Goal: Task Accomplishment & Management: Complete application form

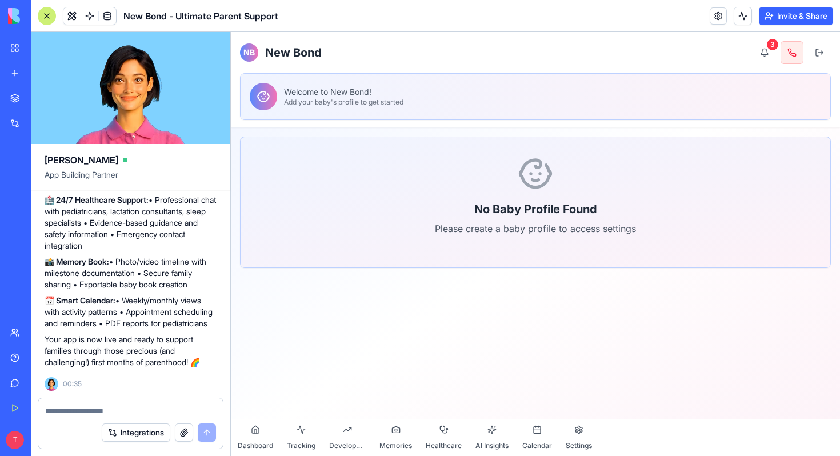
scroll to position [7043, 0]
click at [822, 51] on button at bounding box center [819, 52] width 23 height 23
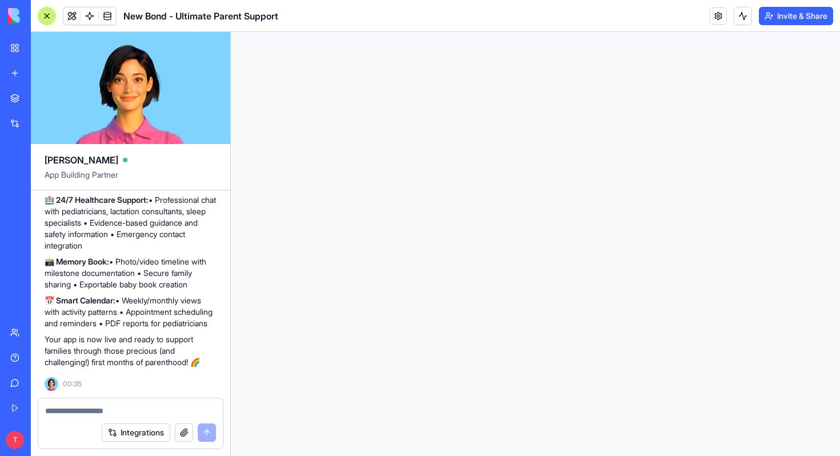
scroll to position [0, 0]
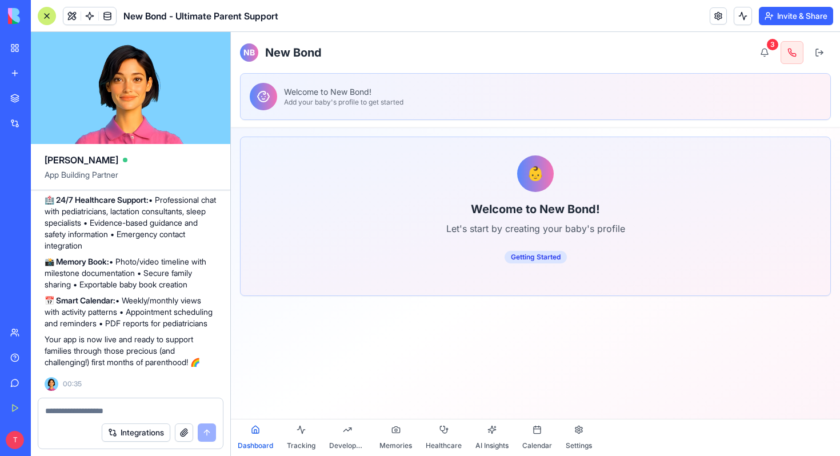
click at [294, 55] on h1 "New Bond" at bounding box center [293, 53] width 57 height 16
click at [297, 100] on p "Add your baby's profile to get started" at bounding box center [343, 102] width 119 height 9
click at [538, 259] on div "Getting Started" at bounding box center [536, 257] width 62 height 13
click at [539, 255] on div "Getting Started" at bounding box center [536, 257] width 62 height 13
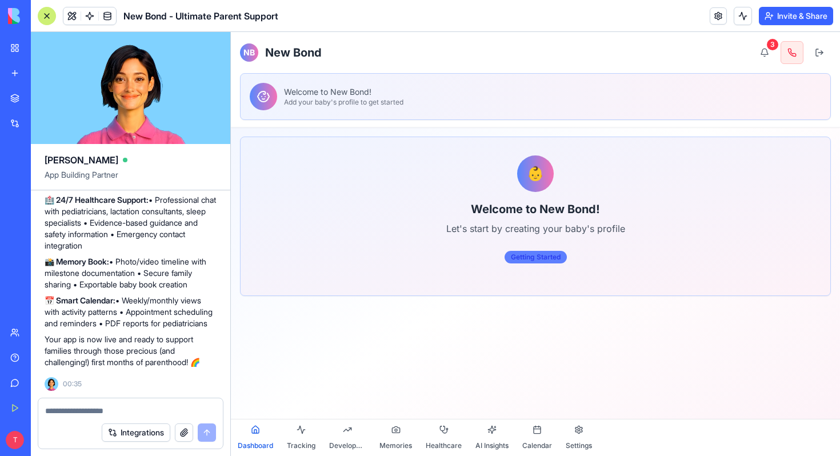
click at [539, 255] on div "Getting Started" at bounding box center [536, 257] width 62 height 13
click at [539, 256] on div "Getting Started" at bounding box center [536, 257] width 62 height 13
click at [515, 254] on div "Getting Started" at bounding box center [536, 257] width 62 height 13
click at [515, 318] on main "👶 Welcome to New Bond! Let's start by creating your baby's profile Getting Star…" at bounding box center [535, 238] width 609 height 223
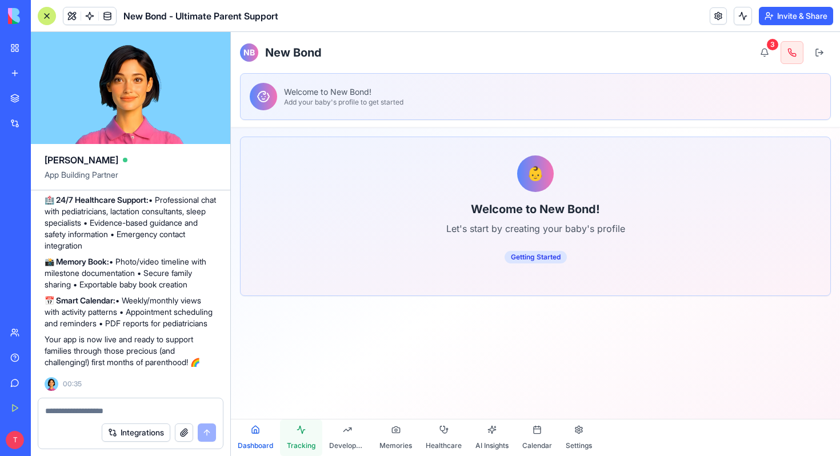
click at [295, 436] on button "Tracking" at bounding box center [301, 437] width 42 height 37
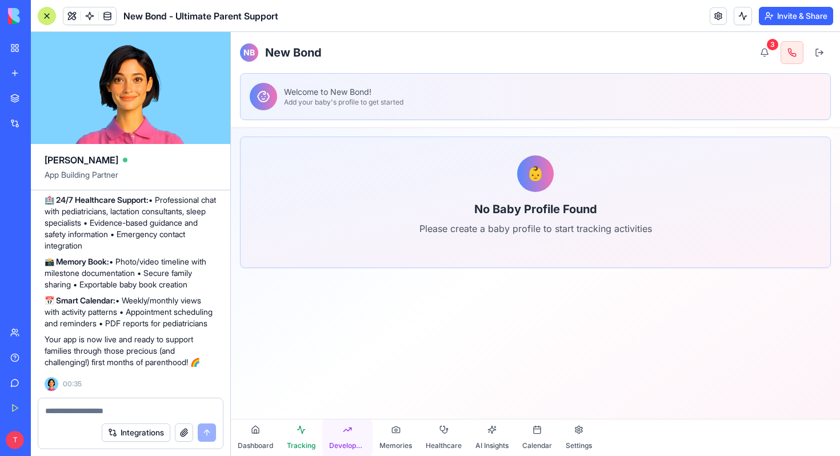
click at [337, 434] on button "Development" at bounding box center [347, 437] width 50 height 37
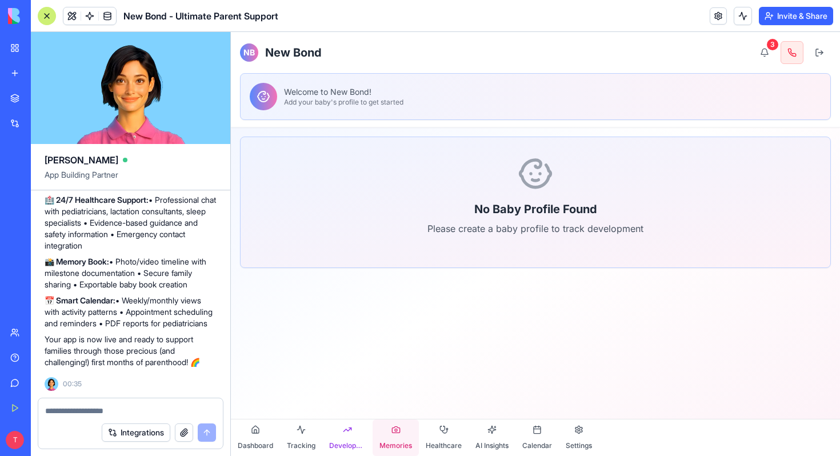
click at [397, 441] on span "Memories" at bounding box center [395, 445] width 33 height 9
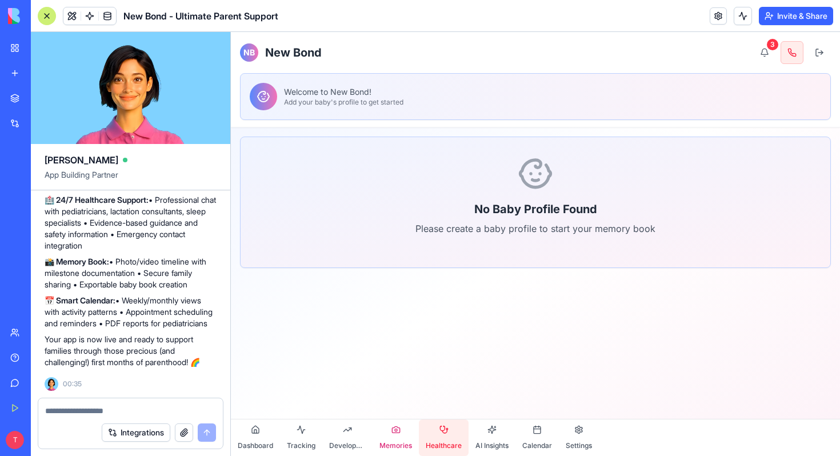
click at [455, 449] on span "Healthcare" at bounding box center [444, 445] width 36 height 9
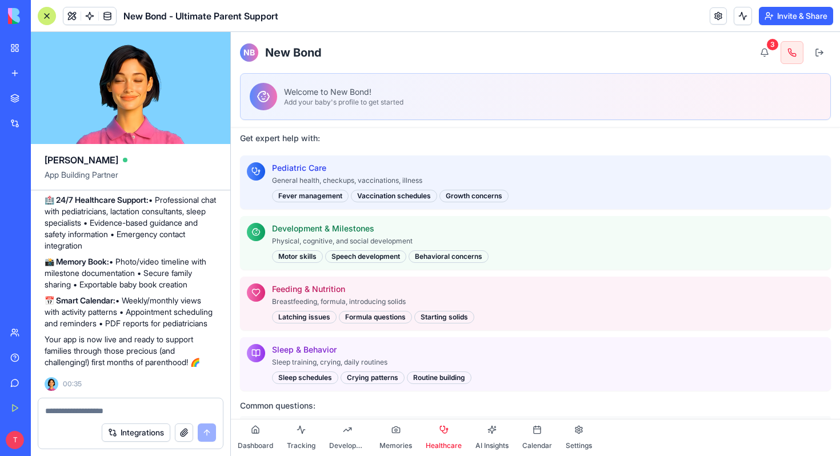
scroll to position [491, 0]
click at [315, 197] on div "Fever management" at bounding box center [310, 196] width 77 height 13
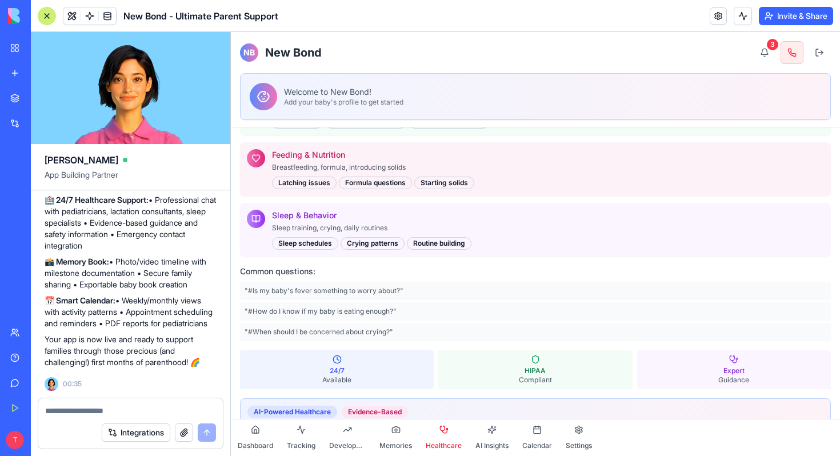
scroll to position [273, 0]
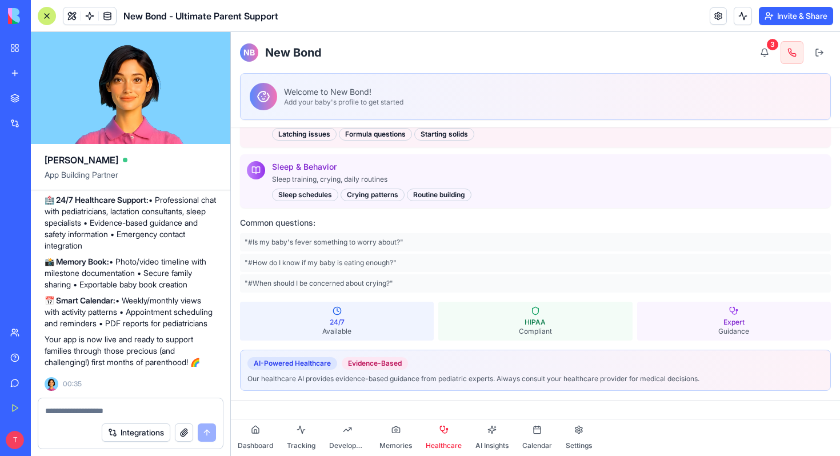
click at [515, 319] on p "HIPAA" at bounding box center [535, 322] width 185 height 9
click at [687, 319] on p "Expert" at bounding box center [734, 322] width 185 height 9
click at [479, 431] on button "AI Insights" at bounding box center [492, 437] width 47 height 37
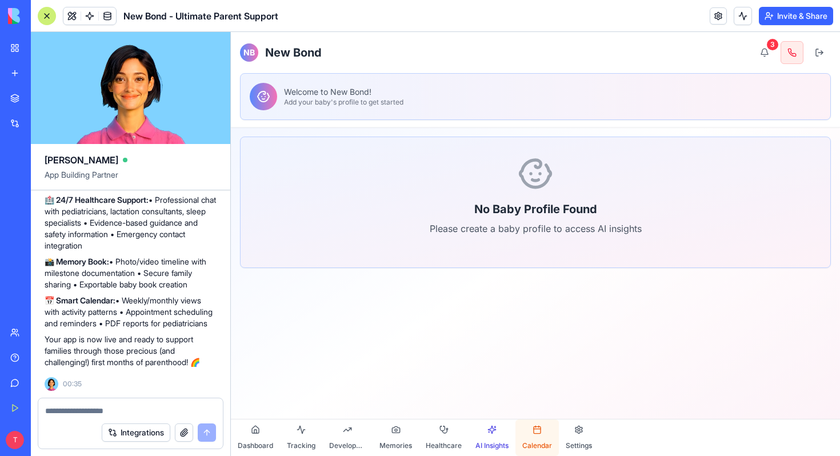
click at [540, 437] on button "Calendar" at bounding box center [536, 437] width 43 height 37
click at [591, 440] on button "Settings" at bounding box center [579, 437] width 40 height 37
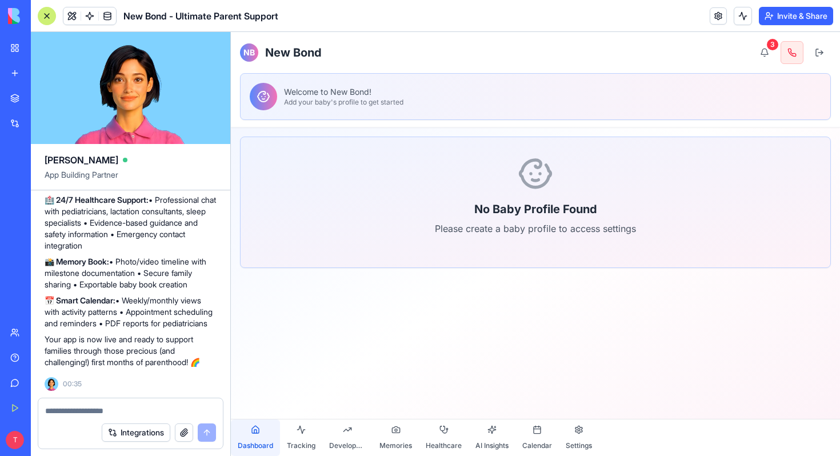
click at [277, 442] on button "Dashboard" at bounding box center [255, 437] width 49 height 37
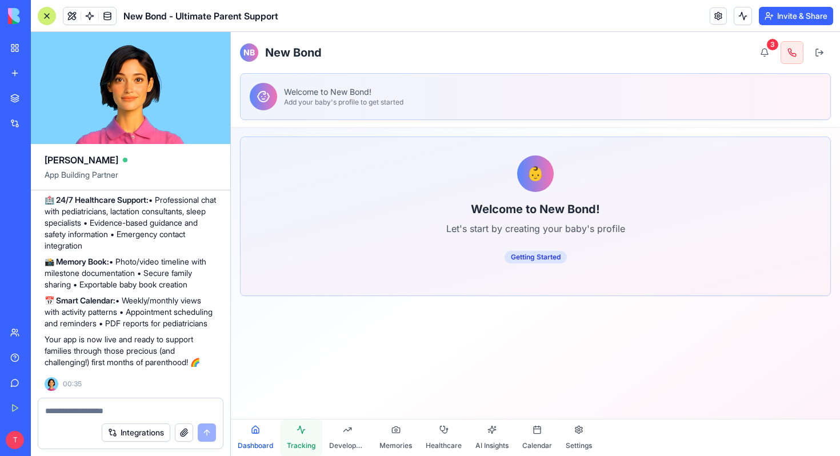
click at [310, 449] on span "Tracking" at bounding box center [301, 445] width 29 height 9
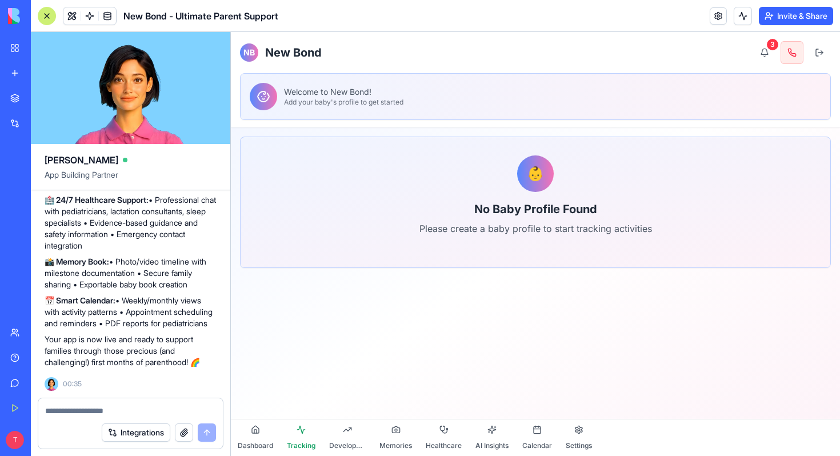
click at [97, 407] on textarea at bounding box center [130, 410] width 171 height 11
click at [79, 405] on textarea at bounding box center [130, 410] width 171 height 11
type textarea "*"
paste textarea "**********"
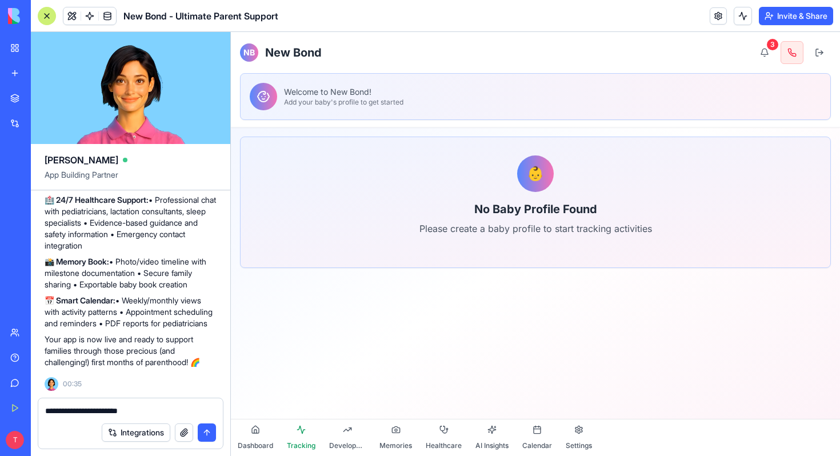
type textarea "**********"
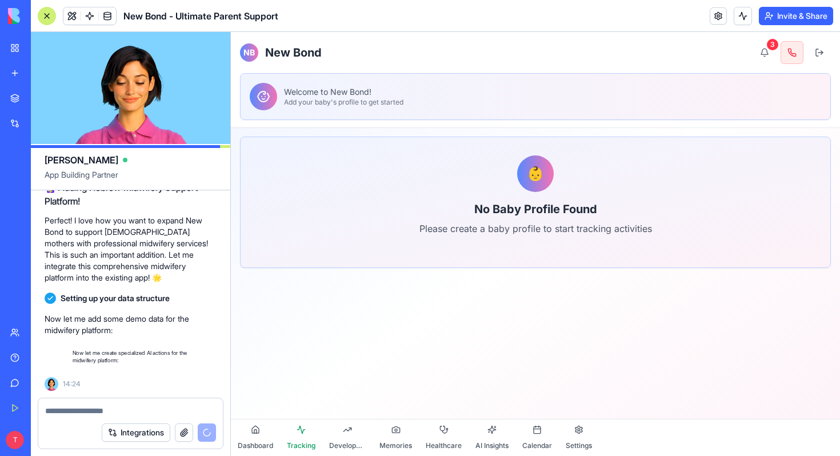
scroll to position [7932, 0]
